Goal: Task Accomplishment & Management: Manage account settings

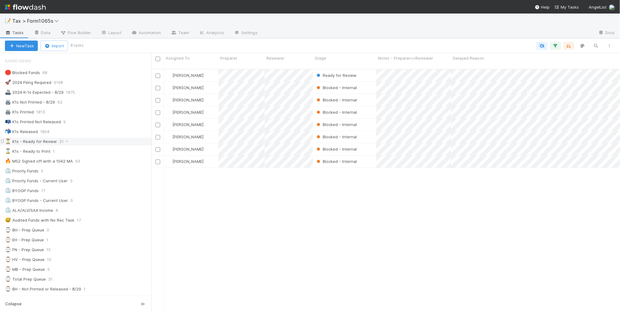
click at [91, 144] on div "⏳ K1s - Ready for Review 21" at bounding box center [78, 142] width 147 height 8
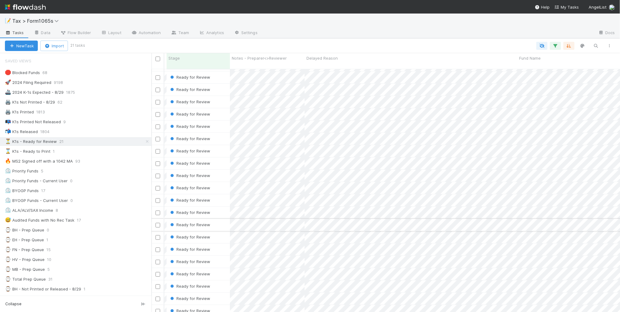
scroll to position [0, 146]
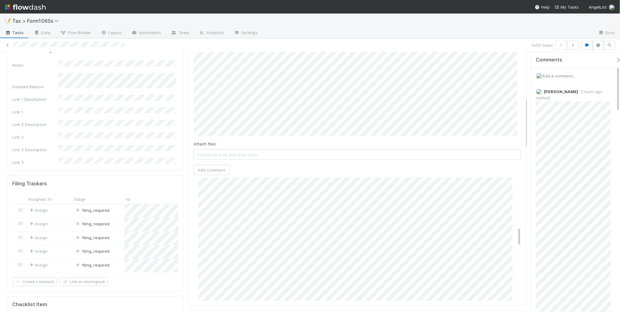
scroll to position [192, 0]
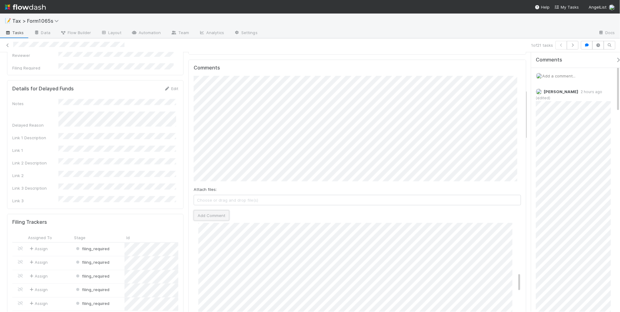
click at [210, 216] on button "Add Comment" at bounding box center [212, 215] width 36 height 10
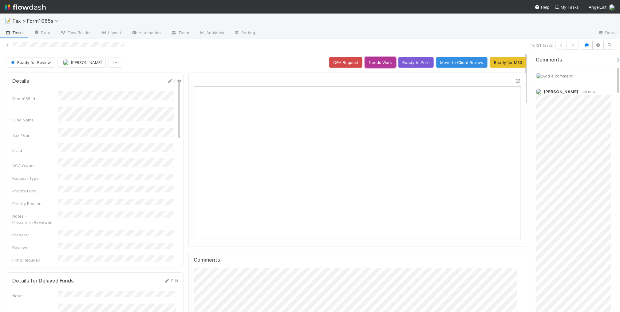
click at [378, 64] on button "Needs Work" at bounding box center [380, 62] width 31 height 10
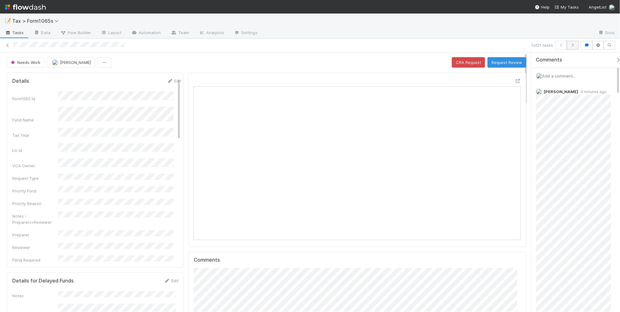
click at [571, 45] on icon "button" at bounding box center [572, 45] width 6 height 4
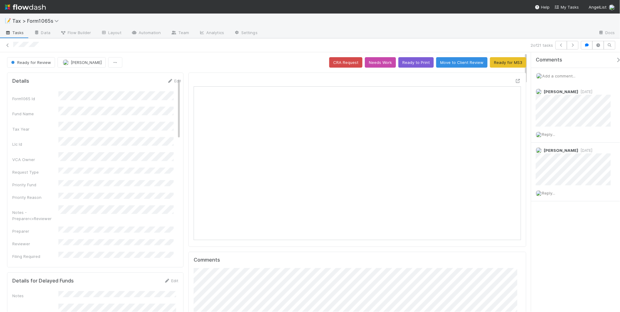
scroll to position [119, 317]
click at [573, 47] on button "button" at bounding box center [573, 45] width 12 height 9
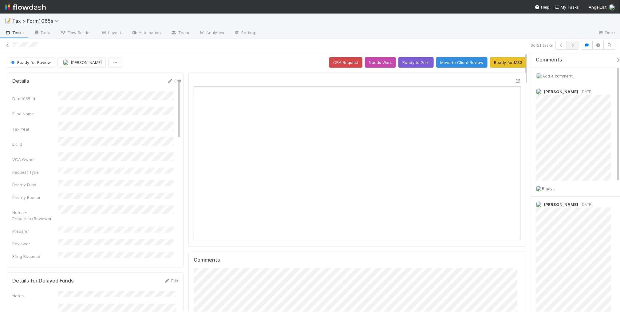
scroll to position [119, 317]
click at [570, 46] on icon "button" at bounding box center [572, 45] width 6 height 4
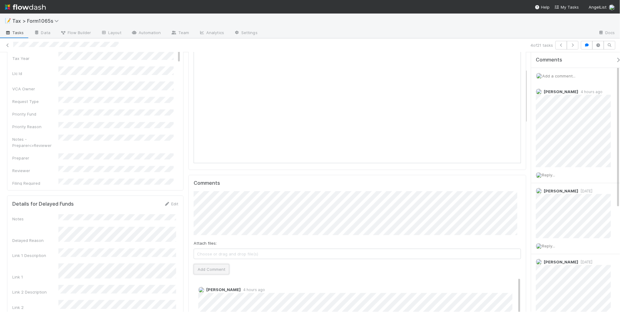
click at [207, 269] on button "Add Comment" at bounding box center [212, 269] width 36 height 10
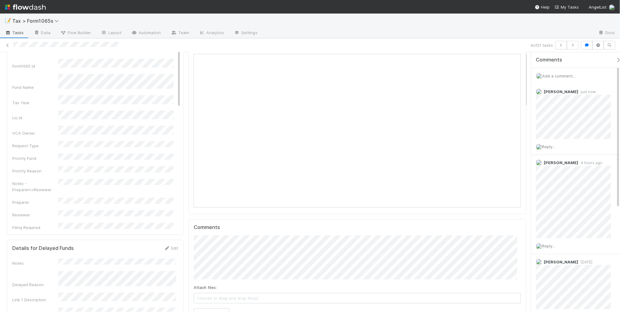
scroll to position [0, 0]
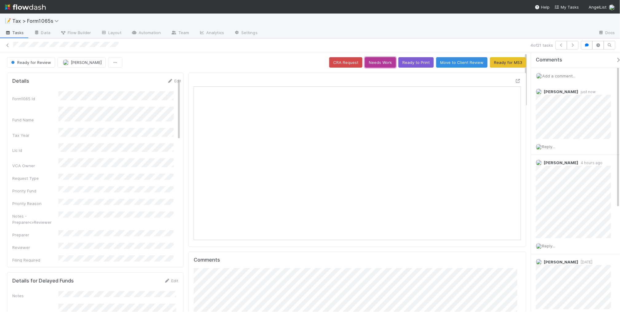
click at [377, 63] on button "Needs Work" at bounding box center [380, 62] width 31 height 10
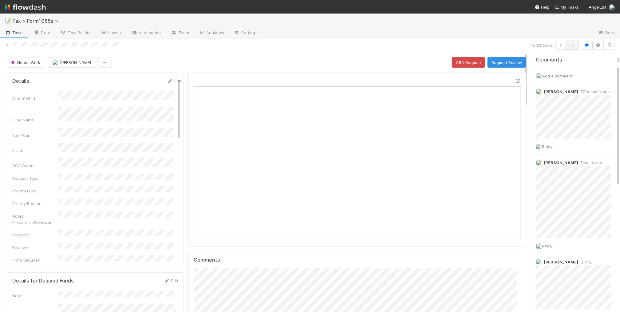
click at [572, 45] on icon "button" at bounding box center [572, 45] width 6 height 4
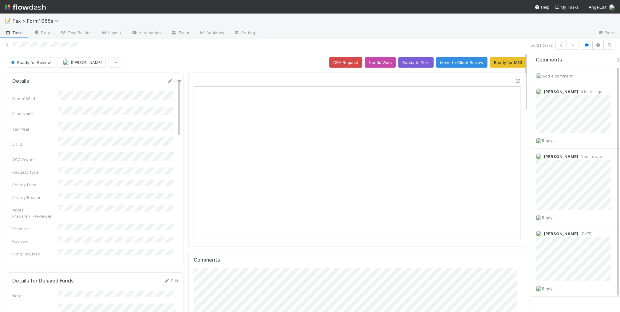
scroll to position [119, 317]
click at [572, 45] on icon "button" at bounding box center [572, 45] width 6 height 4
click at [7, 45] on icon at bounding box center [8, 45] width 6 height 4
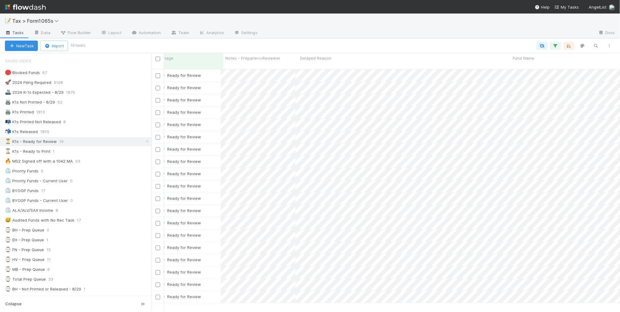
scroll to position [0, 155]
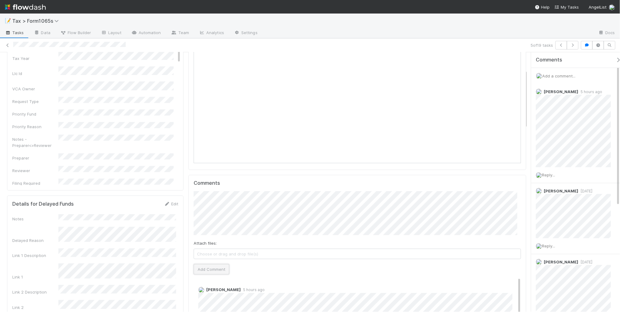
click at [222, 271] on button "Add Comment" at bounding box center [212, 269] width 36 height 10
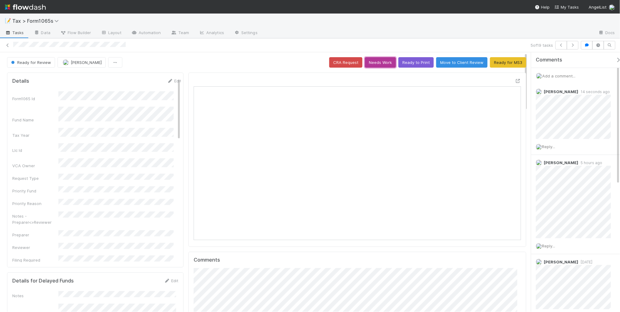
click at [379, 63] on button "Needs Work" at bounding box center [380, 62] width 31 height 10
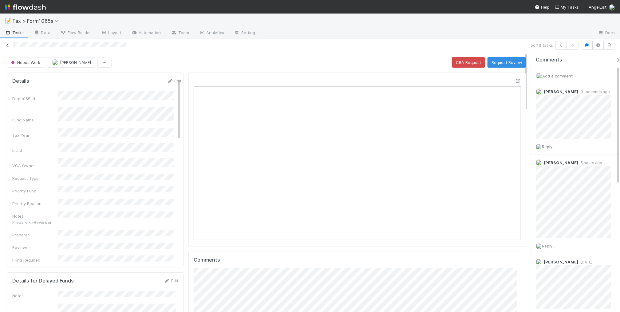
click at [6, 45] on icon at bounding box center [8, 45] width 6 height 4
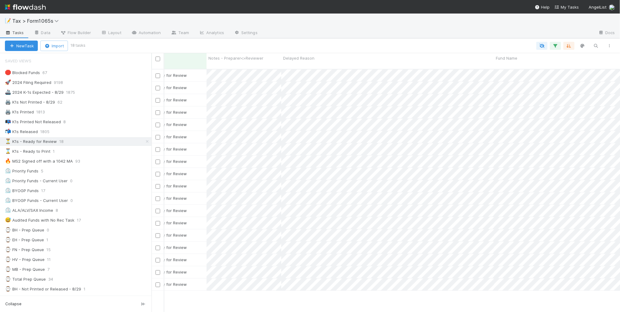
scroll to position [0, 190]
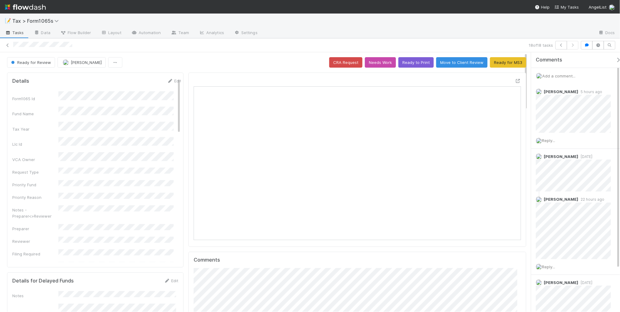
scroll to position [119, 317]
click at [167, 79] on link "Edit" at bounding box center [174, 80] width 14 height 5
click at [142, 83] on button "Save" at bounding box center [149, 83] width 18 height 10
click at [8, 45] on icon at bounding box center [8, 45] width 6 height 4
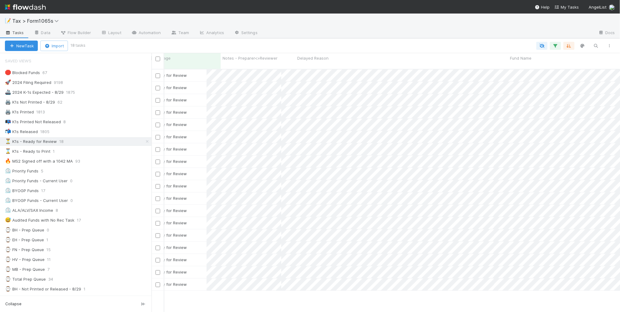
scroll to position [0, 172]
click at [254, 290] on div at bounding box center [310, 156] width 620 height 312
click at [246, 286] on div at bounding box center [310, 156] width 620 height 312
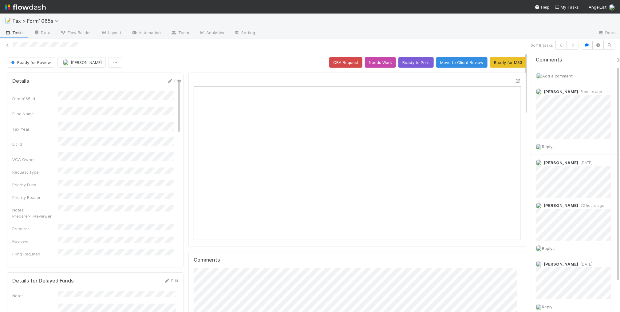
scroll to position [119, 317]
click at [167, 81] on link "Edit" at bounding box center [174, 80] width 14 height 5
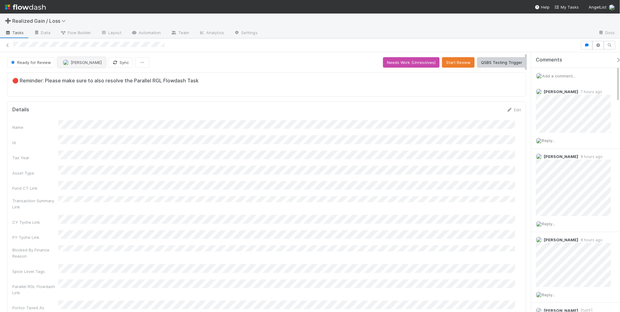
click at [78, 65] on button "[PERSON_NAME]" at bounding box center [81, 62] width 48 height 10
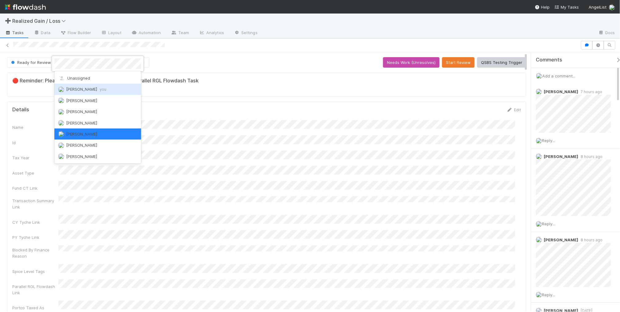
click at [84, 84] on div "Amy Gregorius you" at bounding box center [97, 89] width 87 height 11
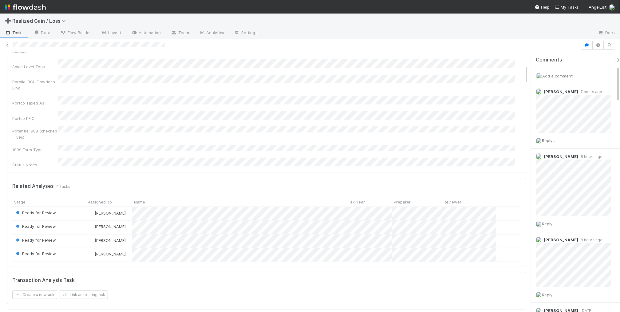
scroll to position [230, 0]
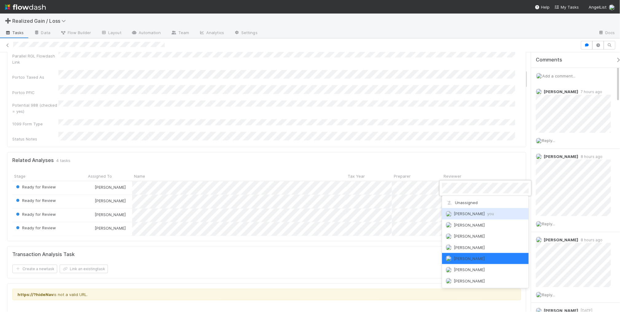
click at [469, 218] on div "Amy Gregorius you" at bounding box center [485, 213] width 87 height 11
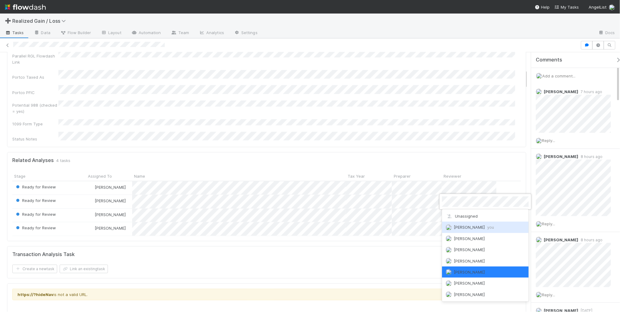
click at [461, 225] on span "Amy Gregorius you" at bounding box center [474, 227] width 40 height 5
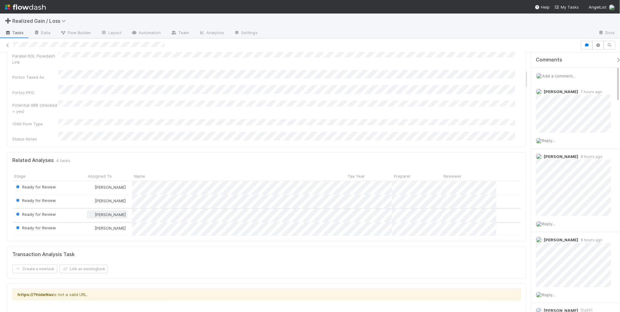
click at [107, 212] on span "[PERSON_NAME]" at bounding box center [110, 214] width 31 height 5
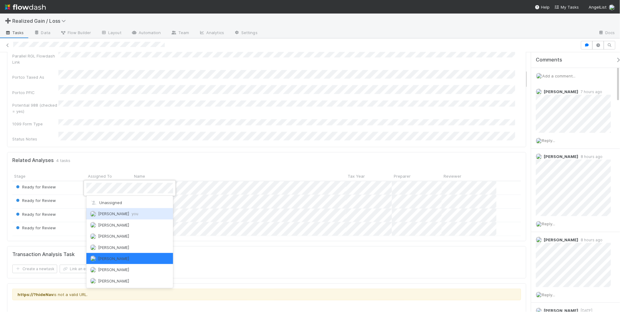
click at [118, 210] on div "Amy Gregorius you" at bounding box center [129, 213] width 87 height 11
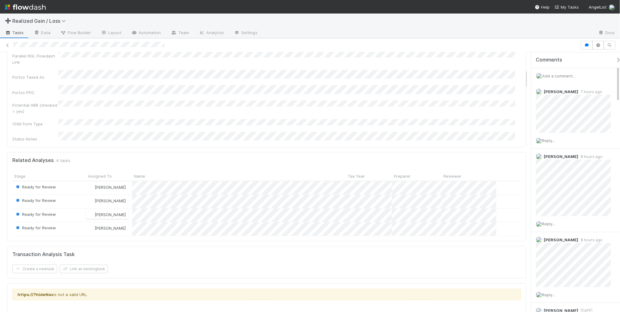
click at [553, 76] on span "Add a comment..." at bounding box center [558, 75] width 33 height 5
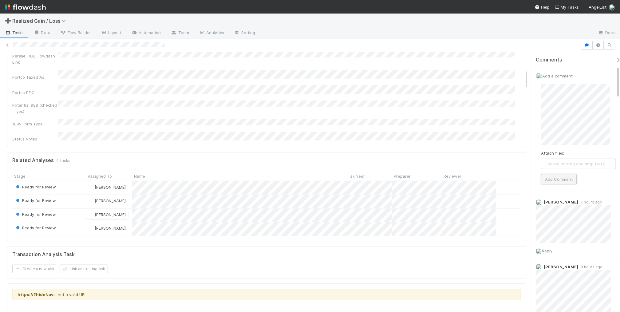
click at [564, 177] on button "Add Comment" at bounding box center [559, 179] width 36 height 10
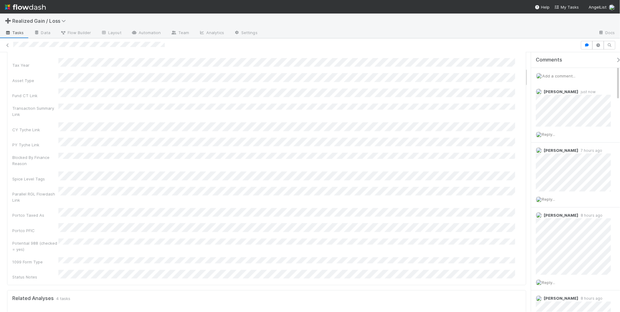
scroll to position [0, 0]
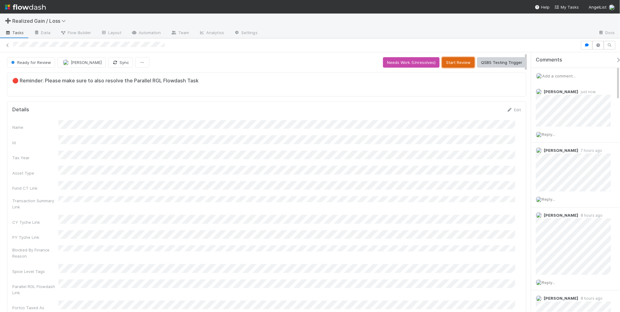
click at [459, 63] on button "Start Review" at bounding box center [458, 62] width 33 height 10
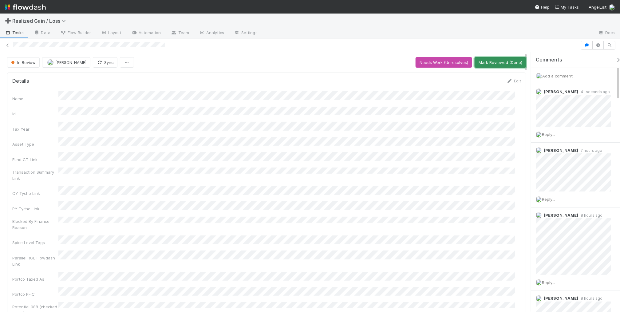
click at [490, 63] on button "Mark Reviewed (Done)" at bounding box center [500, 62] width 52 height 10
click at [6, 45] on icon at bounding box center [8, 45] width 6 height 4
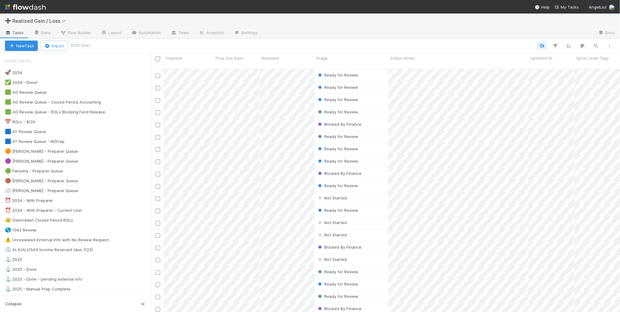
scroll to position [242, 462]
click at [131, 113] on div "🟩 AG Review Queue - RGLs Blocking Fund Release 7" at bounding box center [78, 112] width 147 height 8
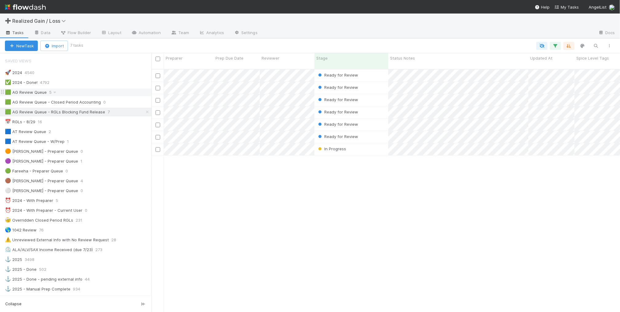
click at [118, 93] on div "🟩 AG Review Queue 5" at bounding box center [78, 92] width 147 height 8
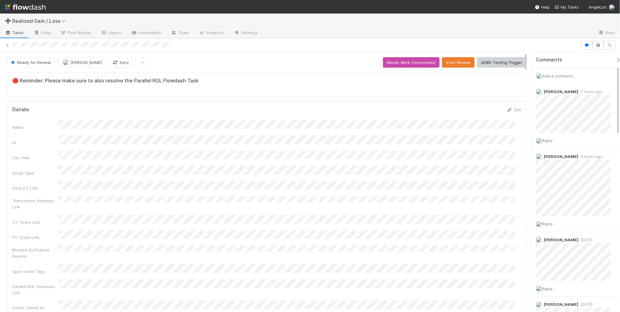
click at [555, 78] on span "Add a comment..." at bounding box center [558, 75] width 33 height 5
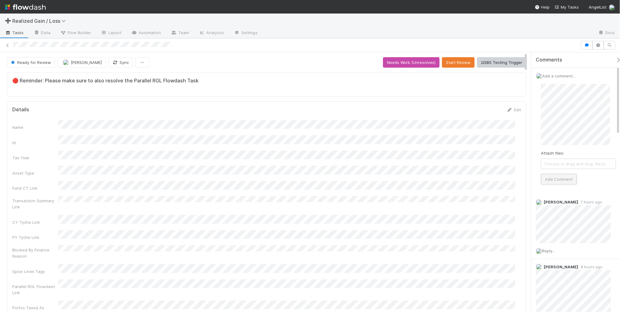
click at [566, 178] on button "Add Comment" at bounding box center [559, 179] width 36 height 10
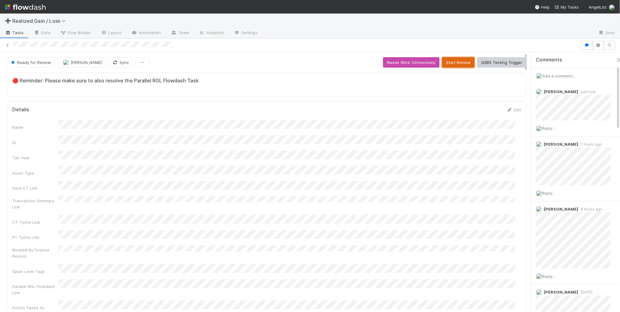
click at [457, 65] on button "Start Review" at bounding box center [458, 62] width 33 height 10
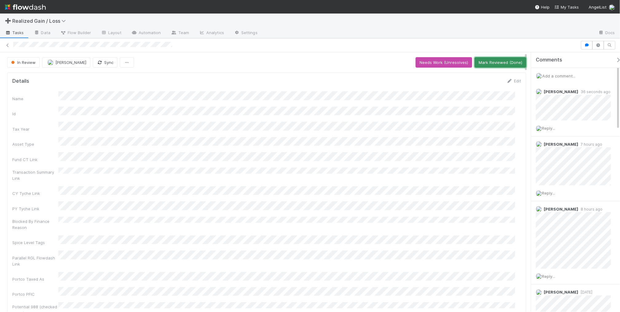
click at [485, 65] on button "Mark Reviewed (Done)" at bounding box center [500, 62] width 52 height 10
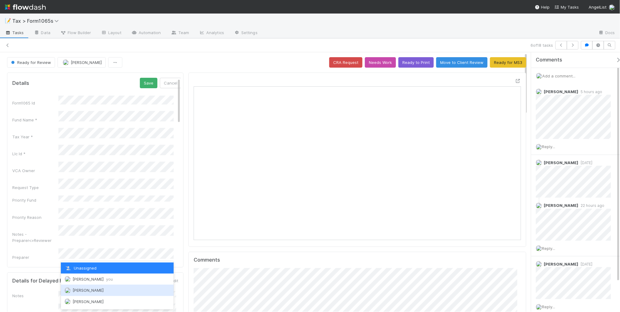
scroll to position [119, 317]
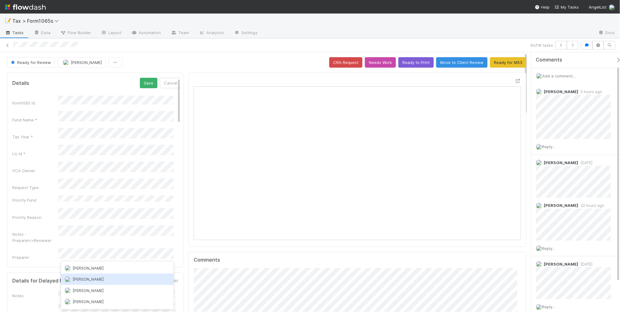
click at [104, 281] on div "[PERSON_NAME]" at bounding box center [117, 278] width 113 height 11
click at [143, 86] on button "Save" at bounding box center [149, 83] width 18 height 10
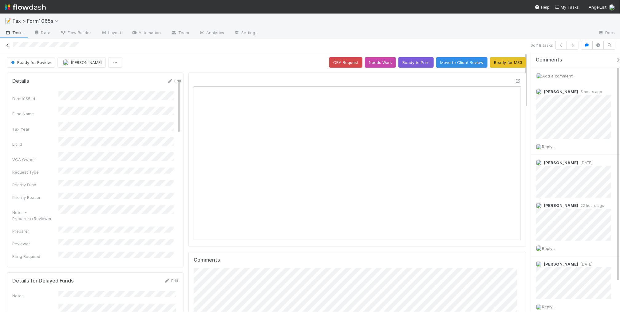
click at [7, 45] on icon at bounding box center [8, 45] width 6 height 4
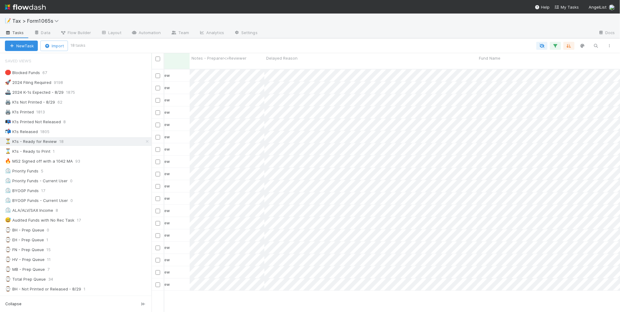
scroll to position [0, 223]
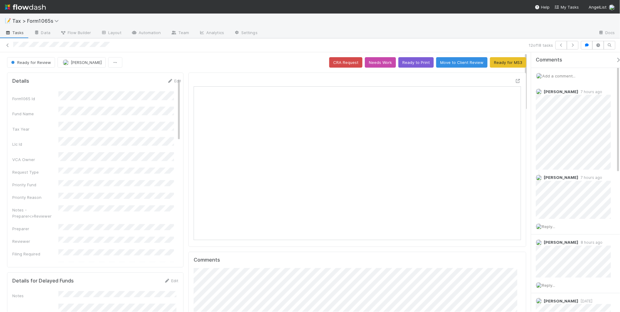
scroll to position [6, 6]
click at [7, 45] on icon at bounding box center [8, 45] width 6 height 4
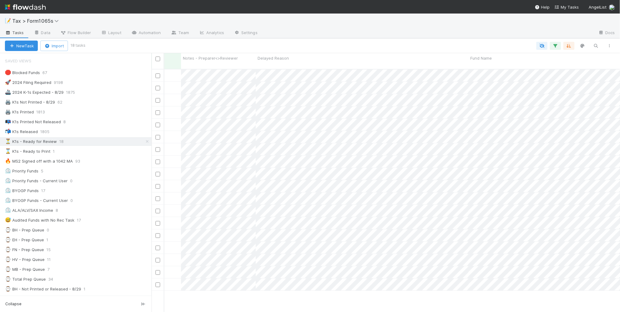
scroll to position [0, 215]
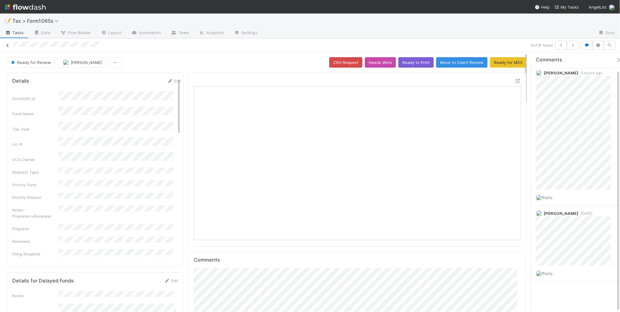
click at [7, 45] on icon at bounding box center [8, 45] width 6 height 4
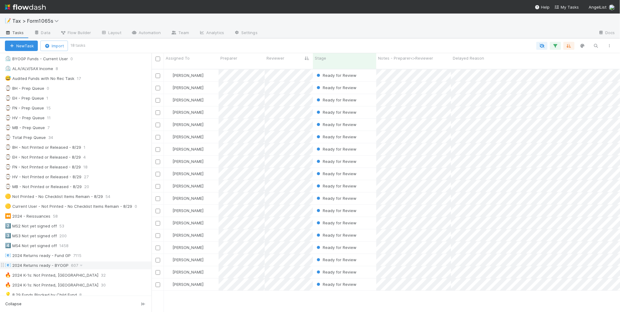
scroll to position [154, 0]
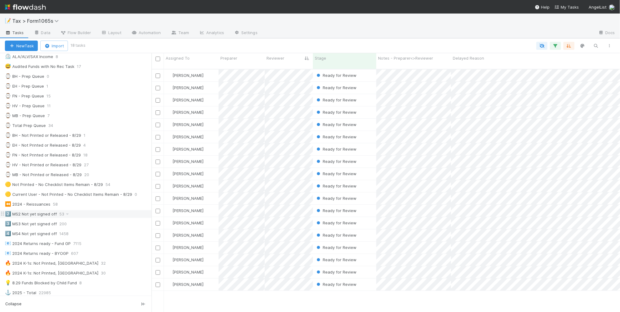
click at [108, 218] on div "2️⃣ MS2 Not yet signed off 53" at bounding box center [78, 214] width 147 height 8
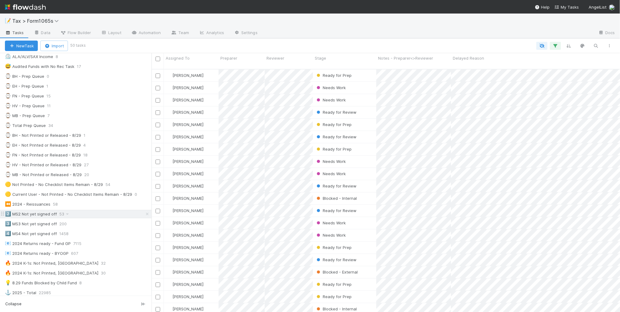
scroll to position [242, 462]
click at [322, 57] on span "Stage" at bounding box center [320, 58] width 11 height 6
click at [324, 68] on icon at bounding box center [323, 70] width 6 height 4
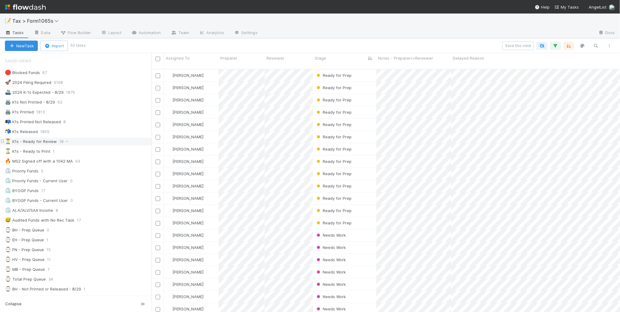
click at [98, 141] on div "⏳ K1s - Ready for Review 18" at bounding box center [78, 142] width 147 height 8
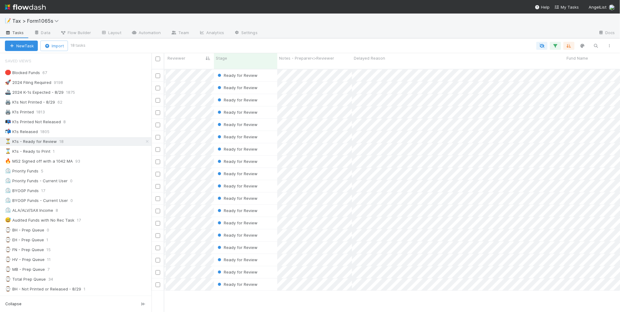
scroll to position [0, 110]
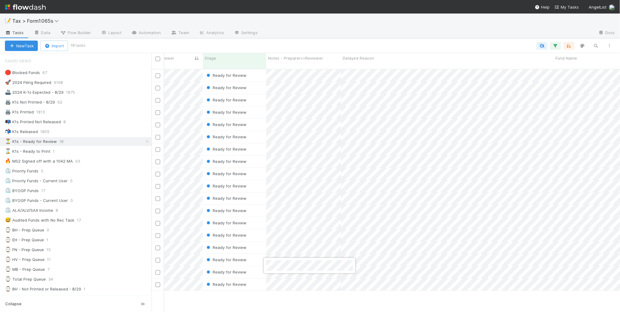
click at [324, 294] on div at bounding box center [310, 156] width 620 height 312
click at [325, 299] on div "Enrique Hernandez Ready for Review 8/31/25, 3:14:31 PM 38 1 1 0 23 4 44 Michael…" at bounding box center [385, 193] width 469 height 248
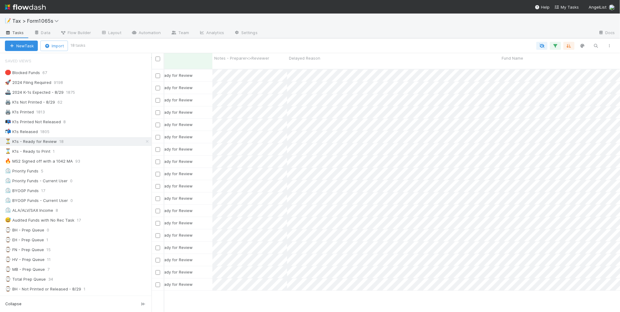
scroll to position [0, 0]
click at [273, 294] on div at bounding box center [310, 156] width 620 height 312
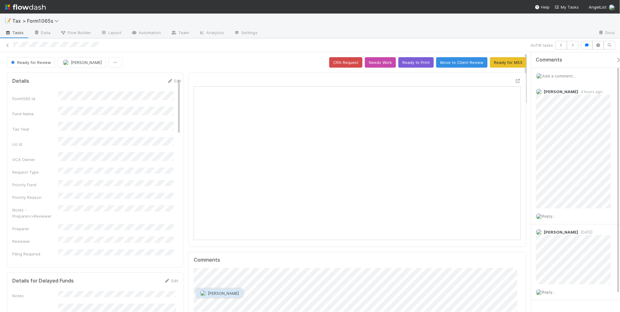
click at [221, 294] on span "[PERSON_NAME]" at bounding box center [223, 293] width 31 height 5
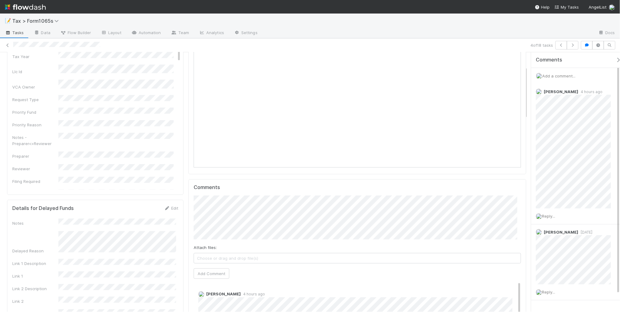
scroll to position [77, 0]
click at [205, 271] on button "Add Comment" at bounding box center [212, 269] width 36 height 10
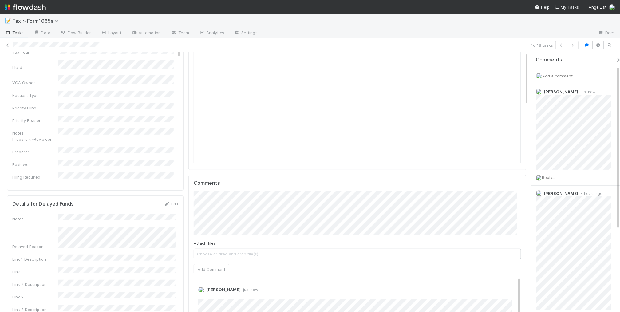
scroll to position [0, 0]
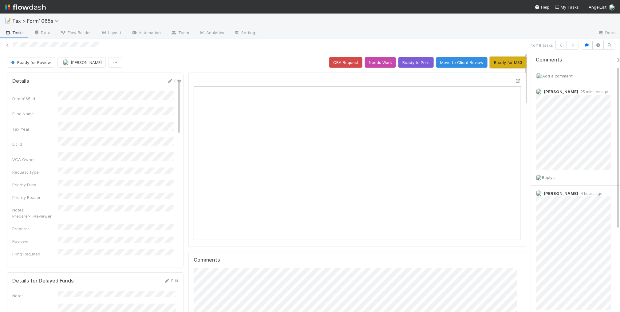
click at [498, 65] on button "Ready for MS3" at bounding box center [508, 62] width 36 height 10
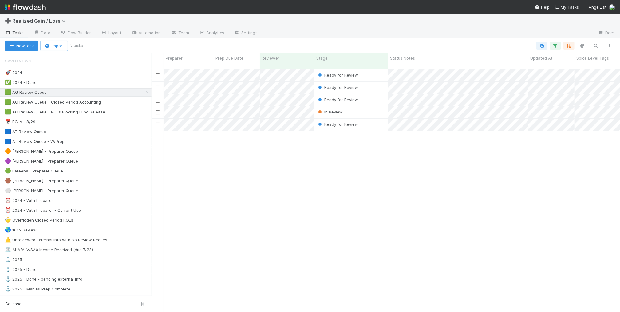
scroll to position [242, 462]
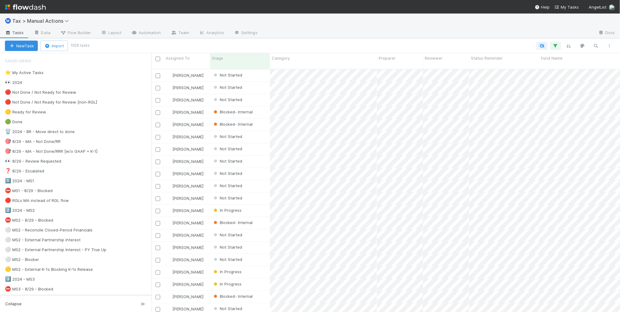
scroll to position [242, 462]
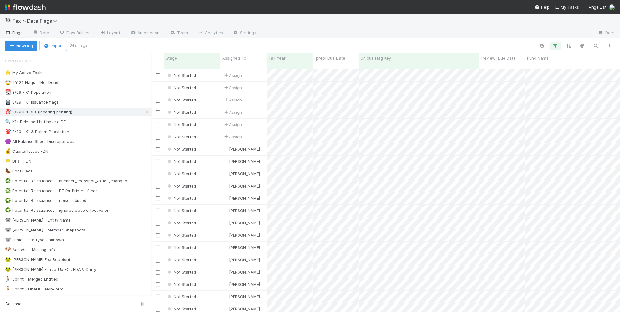
scroll to position [242, 462]
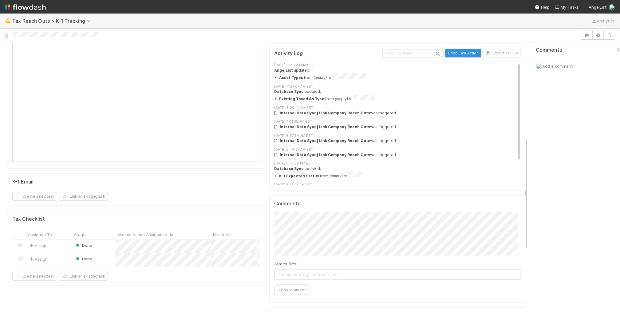
scroll to position [372, 0]
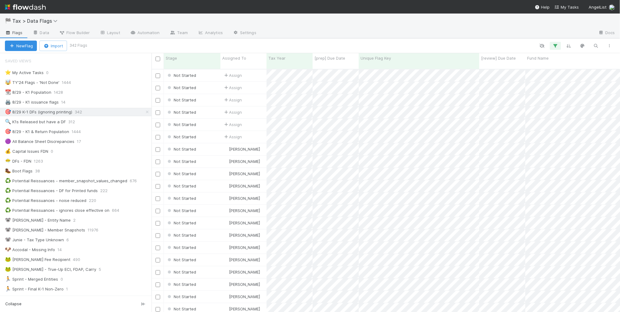
scroll to position [6, 6]
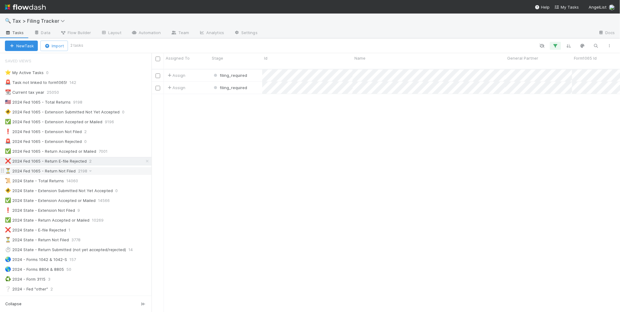
click at [118, 173] on div "⏳ 2024 Fed 1065 - Return Not Filed 2198" at bounding box center [78, 171] width 147 height 8
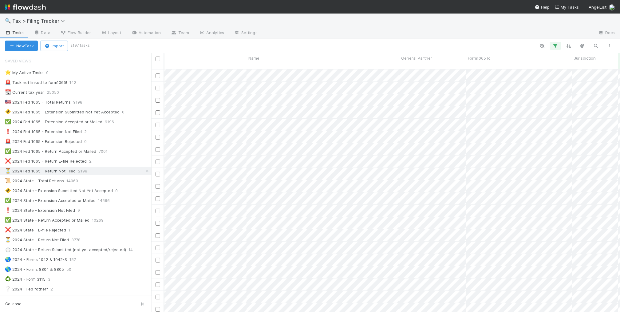
scroll to position [0, 128]
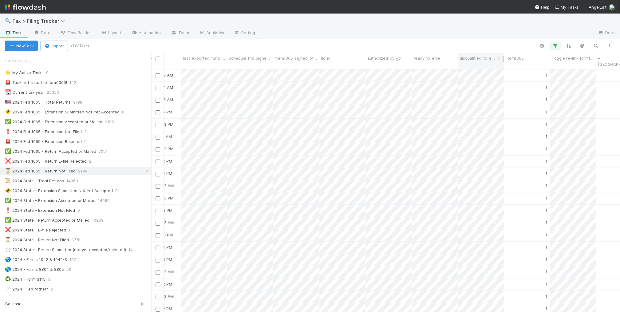
click at [474, 58] on span "disqualified_to_efile" at bounding box center [477, 58] width 37 height 6
click at [474, 45] on div "Sort ☐ → ☑ Sort ☑ → ☐ Hide Edit field Delete field Synced 18 minutes ago Sync" at bounding box center [310, 156] width 620 height 312
click at [558, 45] on icon "button" at bounding box center [555, 46] width 6 height 6
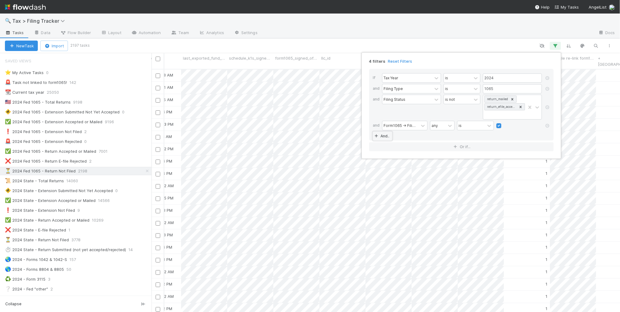
click at [378, 139] on link "And.." at bounding box center [382, 136] width 19 height 9
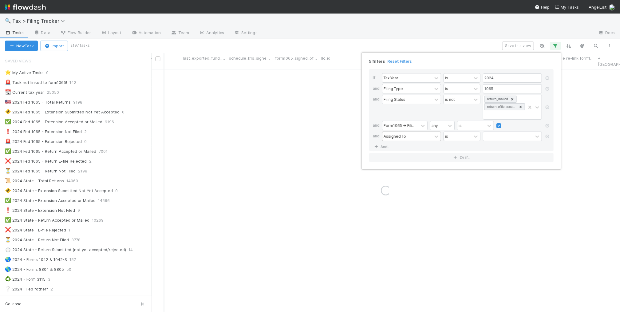
click at [399, 139] on div "Assigned To" at bounding box center [394, 136] width 22 height 6
type input "dis"
click at [403, 151] on div "disqualified_to_efile" at bounding box center [411, 151] width 59 height 10
click at [490, 133] on label at bounding box center [490, 133] width 0 height 0
click at [484, 137] on input "checkbox" at bounding box center [485, 137] width 5 height 9
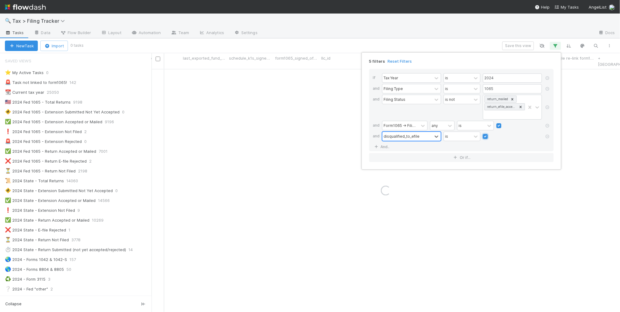
checkbox input "true"
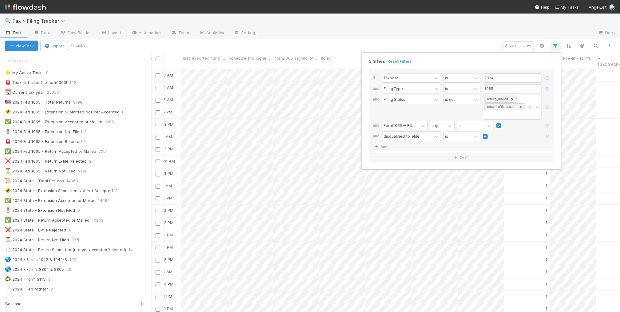
click at [306, 46] on div "5 filters Reset Filters If Tax Year is 2024 and Filing Type is 1065 and Filing …" at bounding box center [310, 156] width 620 height 312
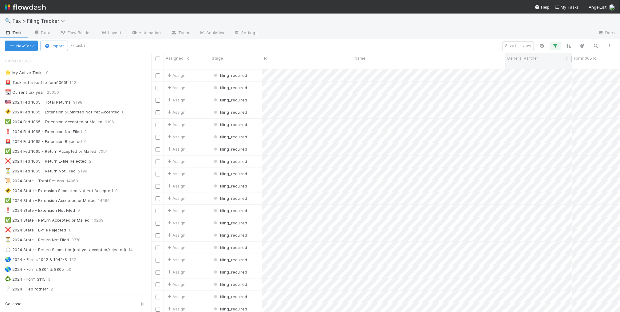
click at [526, 56] on span "General Partner" at bounding box center [522, 58] width 31 height 6
click at [531, 70] on div "Sort A → Z" at bounding box center [542, 69] width 70 height 9
click at [114, 134] on div "❗ 2024 Fed 1065 - Extension Not Filed 2" at bounding box center [78, 132] width 147 height 8
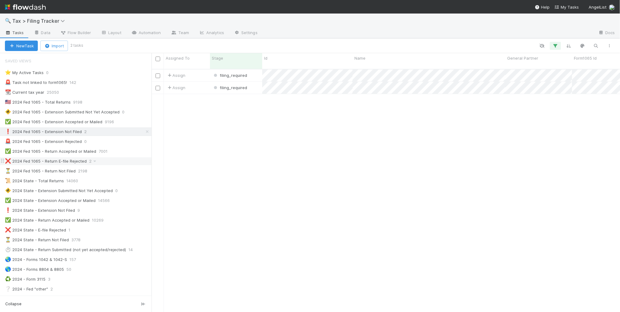
click at [120, 163] on div "❌ 2024 Fed 1065 - Return E-file Rejected 2" at bounding box center [78, 161] width 147 height 8
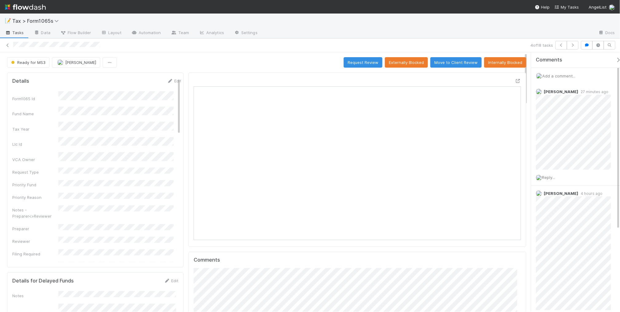
scroll to position [119, 317]
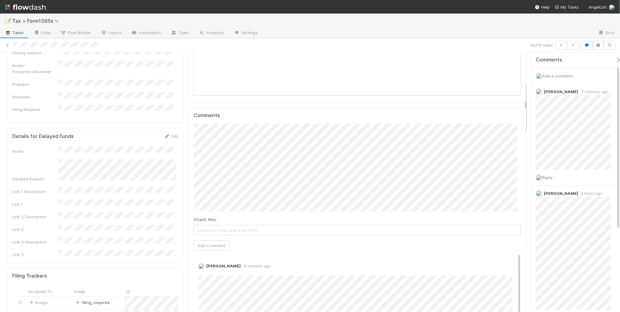
scroll to position [154, 0]
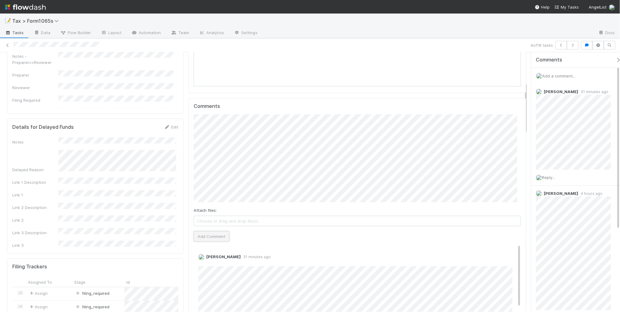
click at [205, 240] on button "Add Comment" at bounding box center [212, 236] width 36 height 10
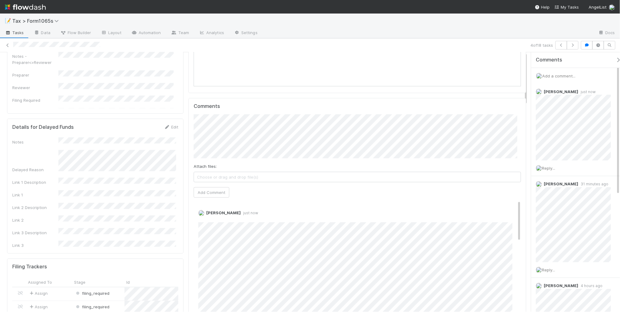
scroll to position [0, 0]
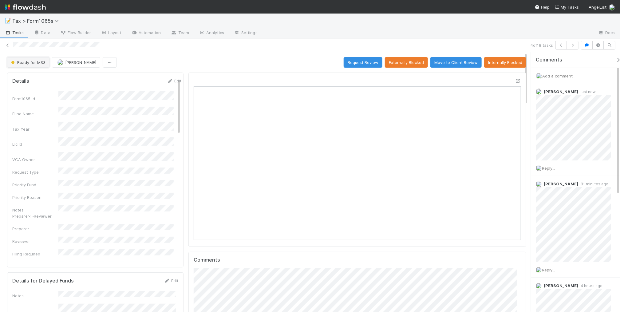
click at [35, 65] on span "Ready for MS3" at bounding box center [28, 62] width 36 height 5
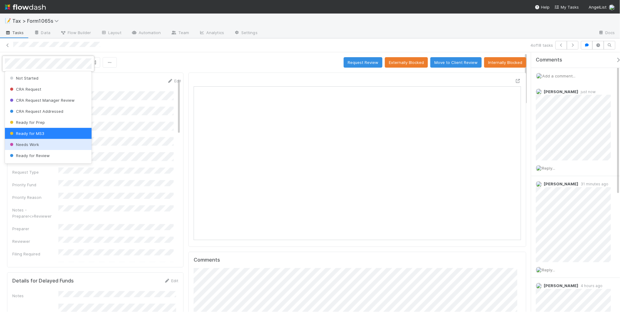
click at [53, 143] on div "Needs Work" at bounding box center [48, 144] width 87 height 11
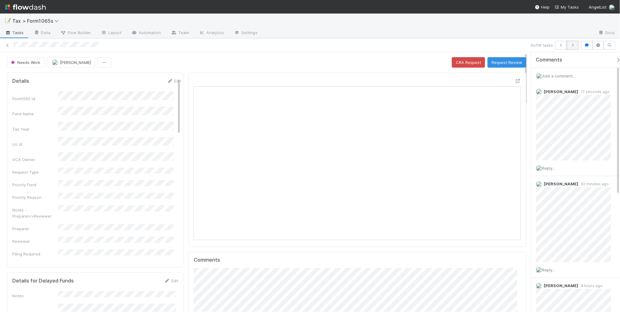
click at [572, 45] on icon "button" at bounding box center [572, 45] width 6 height 4
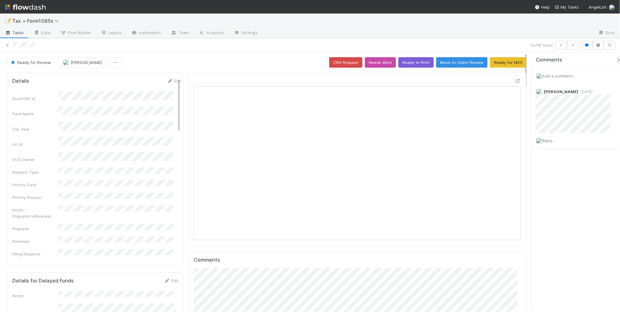
scroll to position [119, 317]
click at [572, 46] on icon "button" at bounding box center [572, 45] width 6 height 4
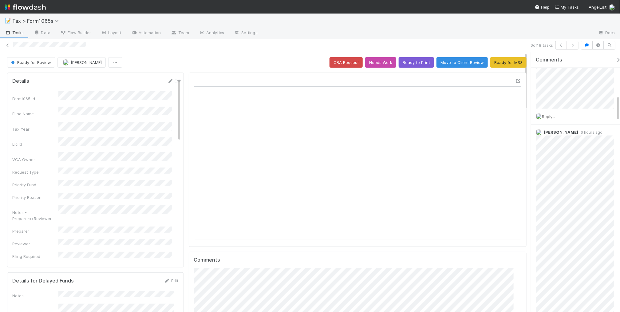
scroll to position [461, 0]
click at [569, 46] on icon "button" at bounding box center [572, 45] width 6 height 4
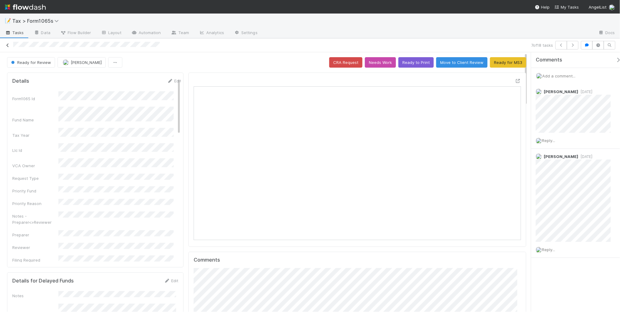
click at [5, 45] on icon at bounding box center [8, 45] width 6 height 4
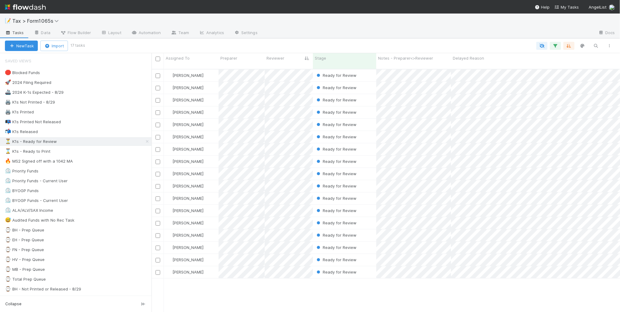
scroll to position [242, 462]
click at [88, 74] on div "🛑 Blocked Funds 66" at bounding box center [78, 73] width 147 height 8
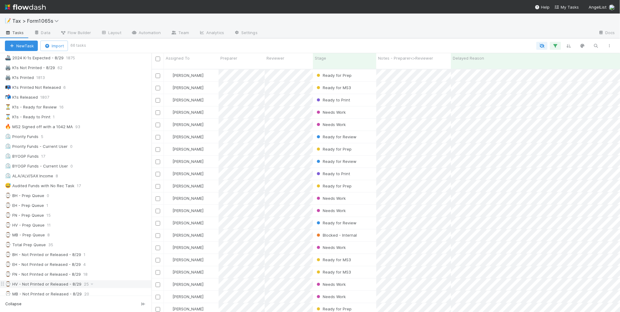
scroll to position [154, 0]
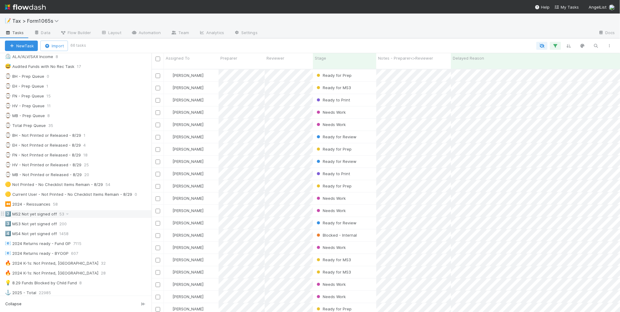
click at [89, 218] on div "2️⃣ MS2 Not yet signed off 53" at bounding box center [78, 214] width 147 height 8
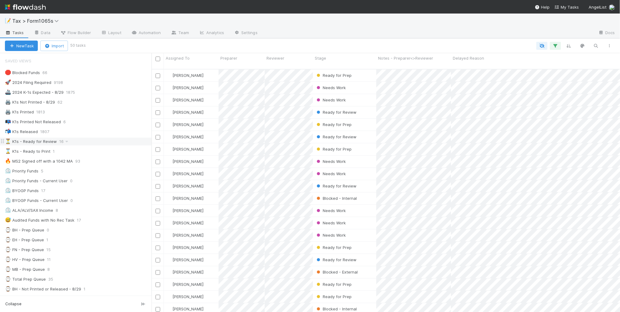
click at [118, 145] on div "⏳ K1s - Ready for Review 16" at bounding box center [78, 142] width 147 height 8
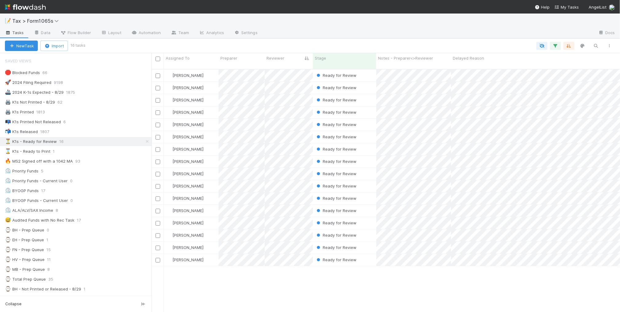
scroll to position [242, 462]
click at [90, 76] on div "🛑 Blocked Funds 66" at bounding box center [78, 73] width 147 height 8
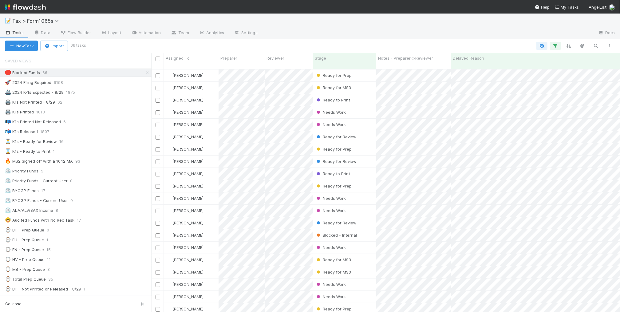
scroll to position [242, 462]
click at [329, 59] on div "Stage" at bounding box center [345, 58] width 60 height 6
click at [329, 68] on div "Sort First → Last" at bounding box center [350, 69] width 70 height 9
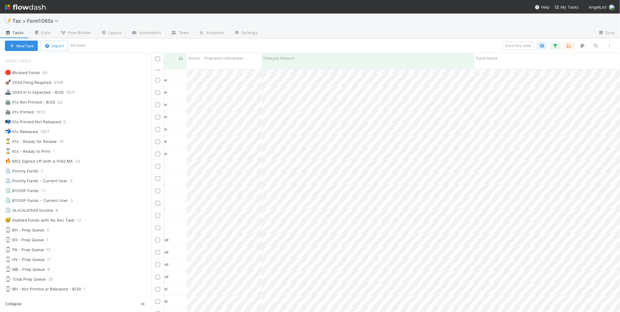
scroll to position [499, 149]
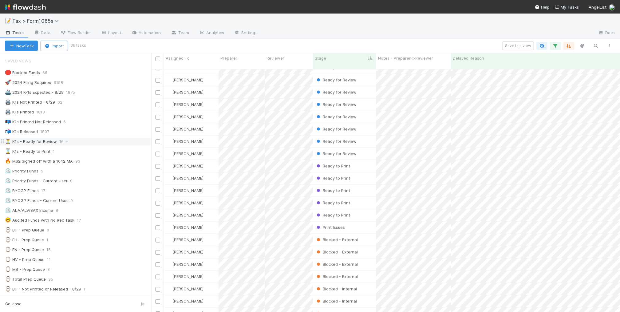
click at [92, 144] on div "⏳ K1s - Ready for Review 16" at bounding box center [78, 142] width 147 height 8
